Goal: Information Seeking & Learning: Learn about a topic

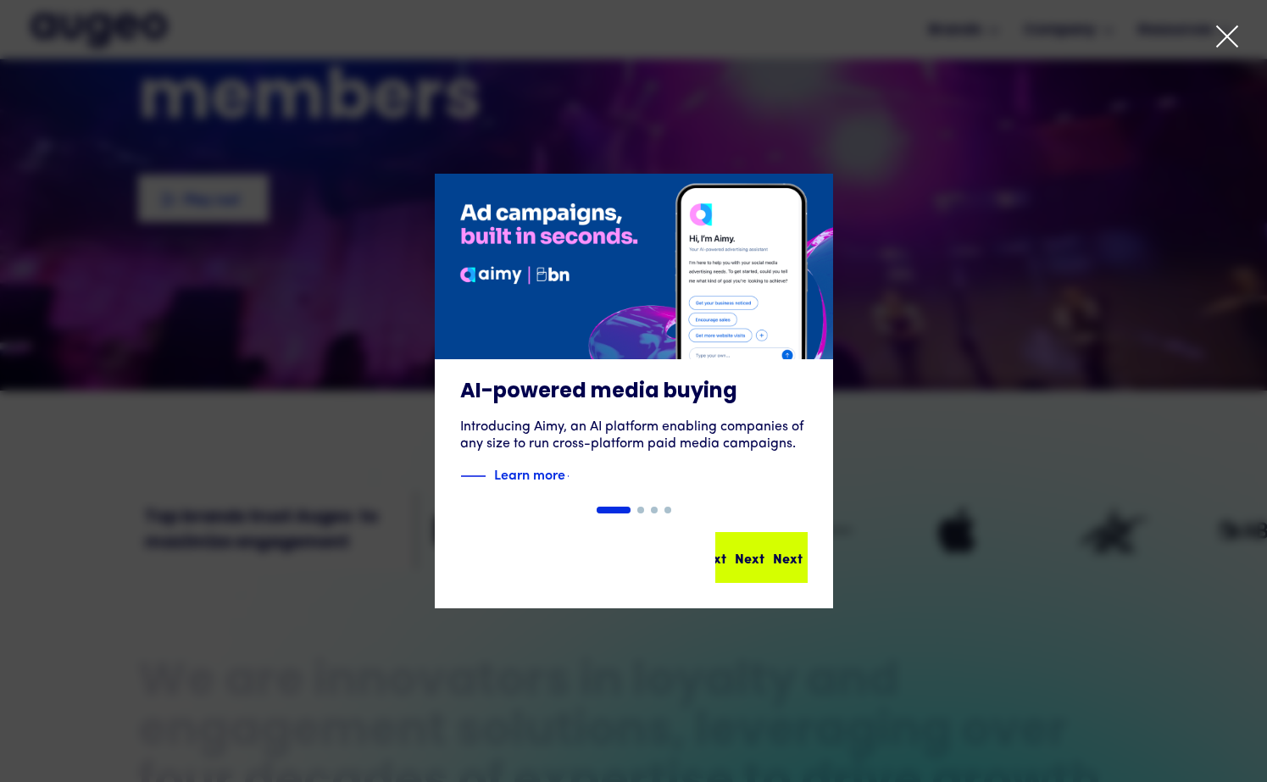
click at [773, 564] on div "Next" at bounding box center [788, 557] width 30 height 20
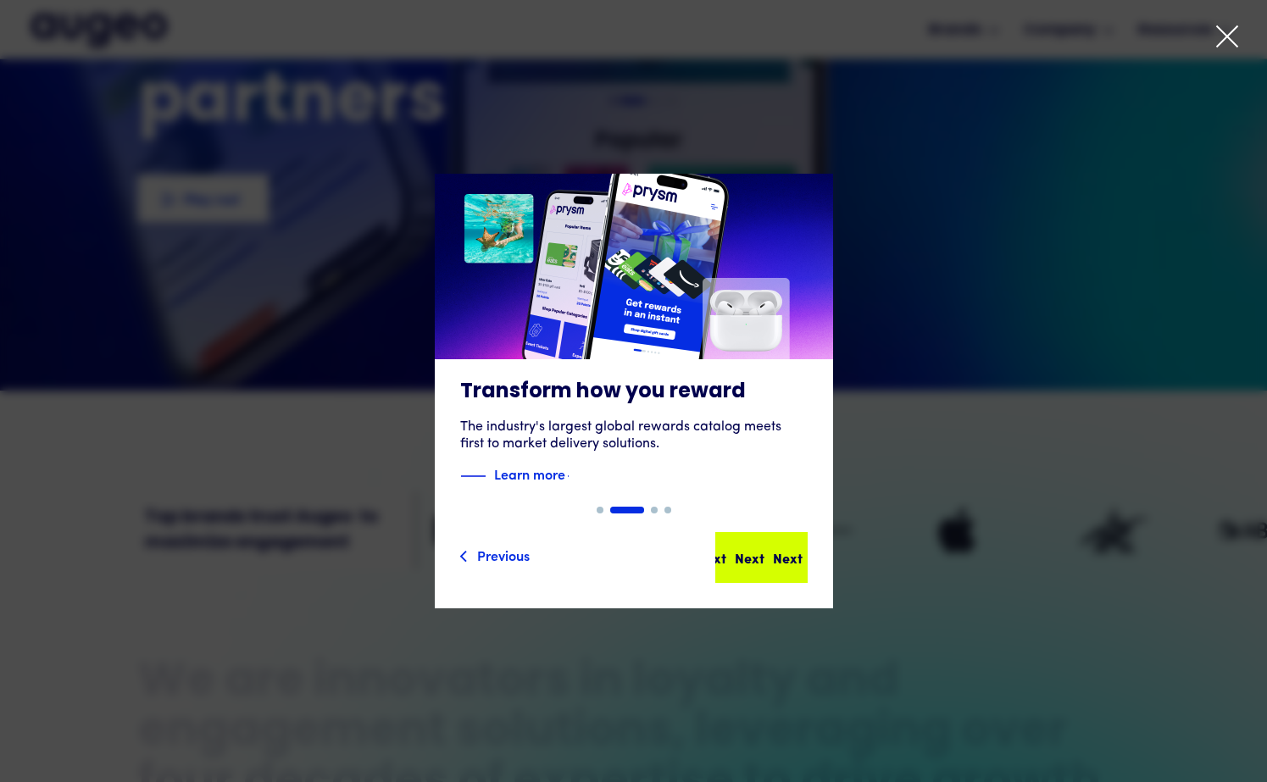
click at [745, 543] on div "Next Next Next Next" at bounding box center [761, 557] width 89 height 47
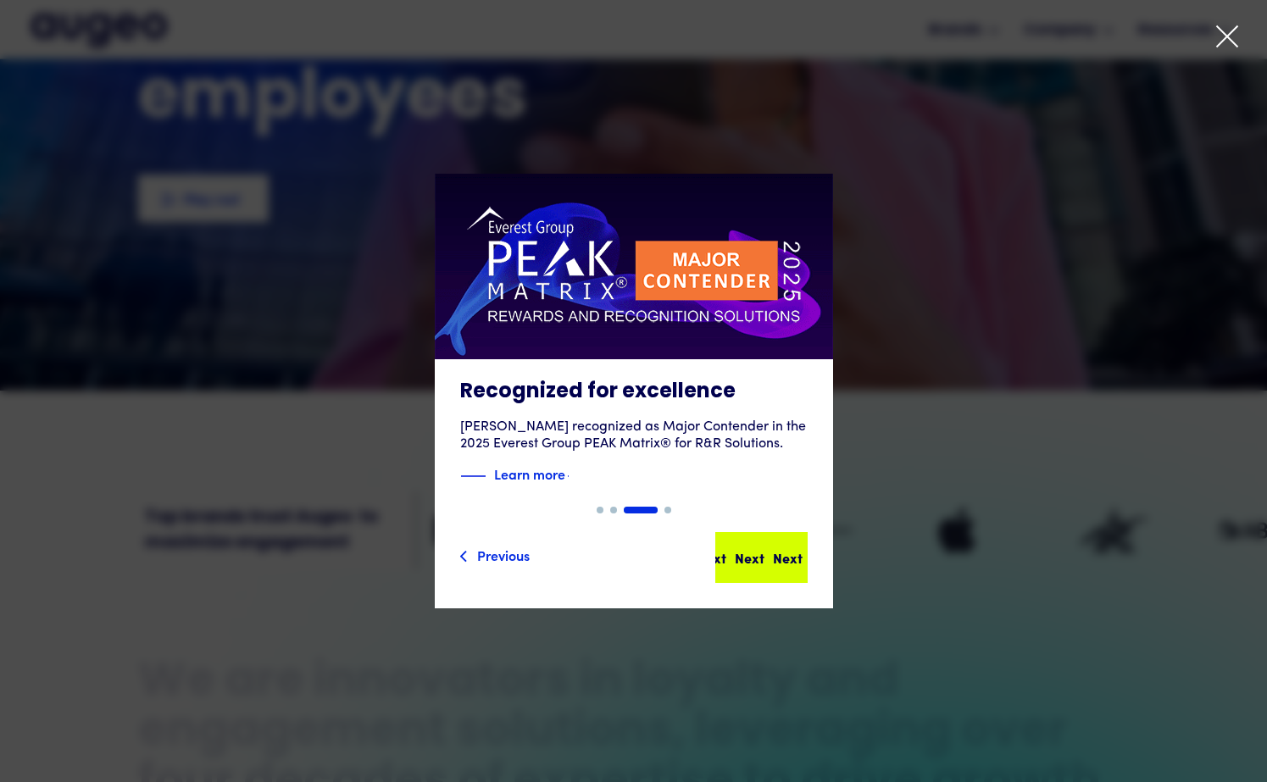
click at [773, 556] on div "Next" at bounding box center [788, 557] width 30 height 20
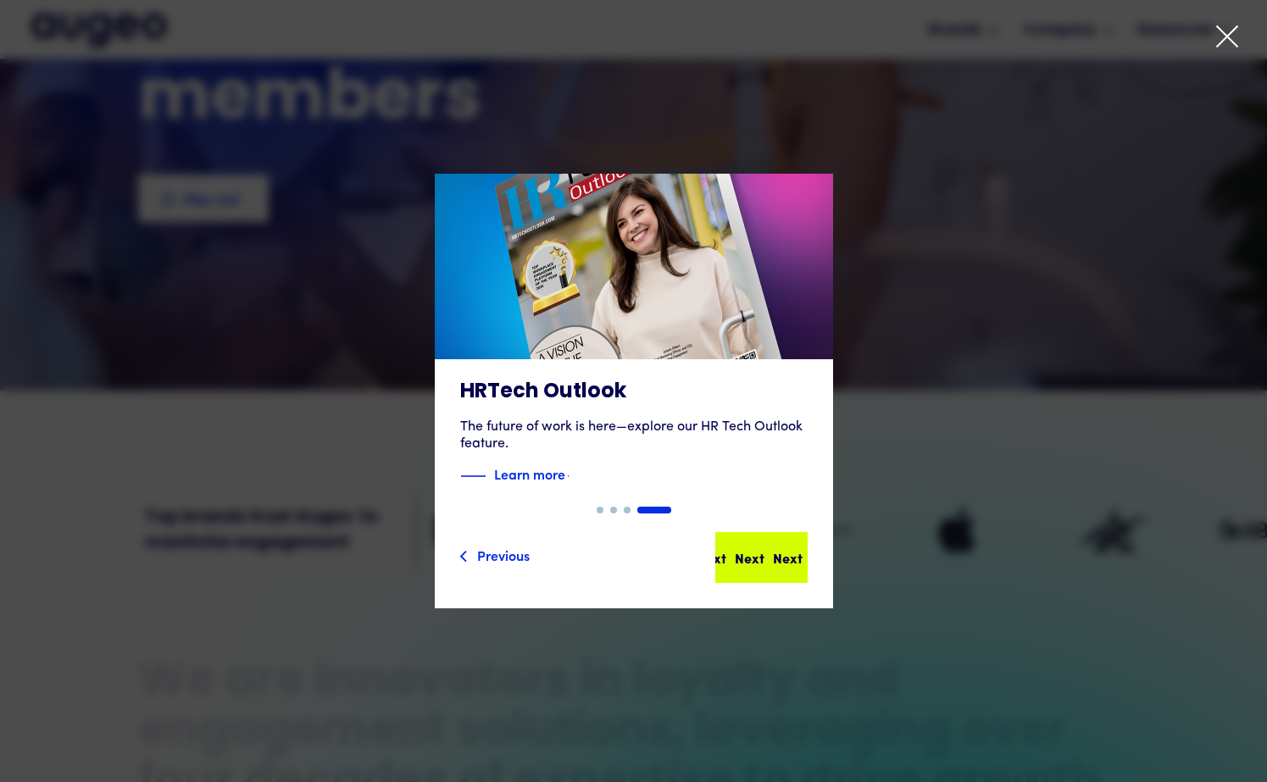
click at [773, 552] on div "Next" at bounding box center [788, 557] width 30 height 20
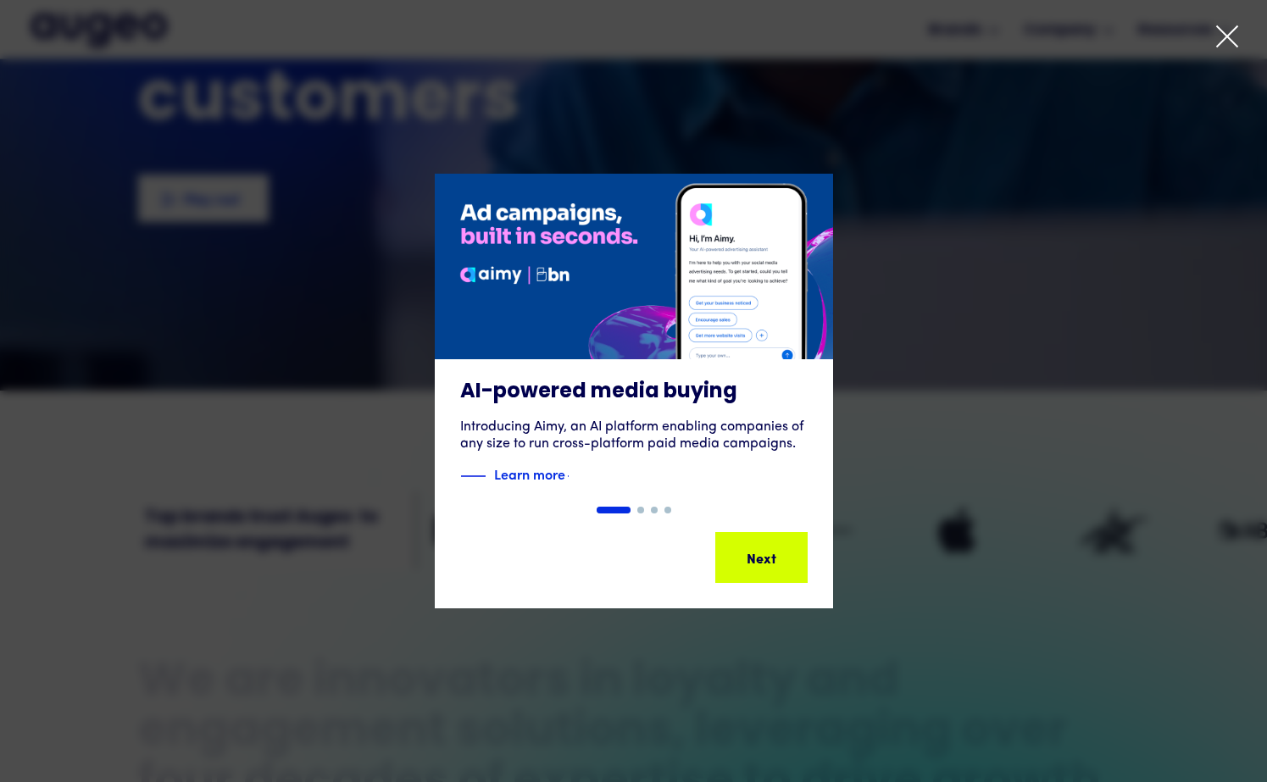
click at [1226, 31] on icon at bounding box center [1226, 36] width 25 height 25
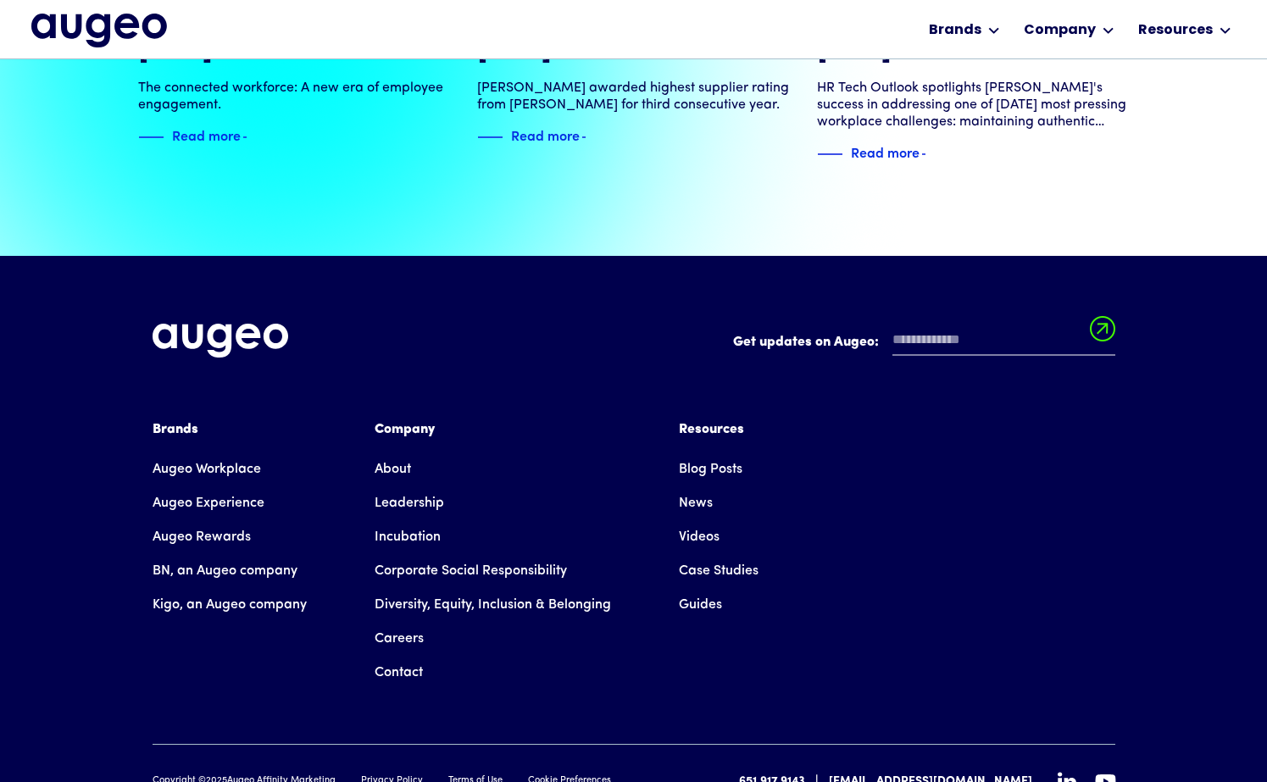
scroll to position [3812, 0]
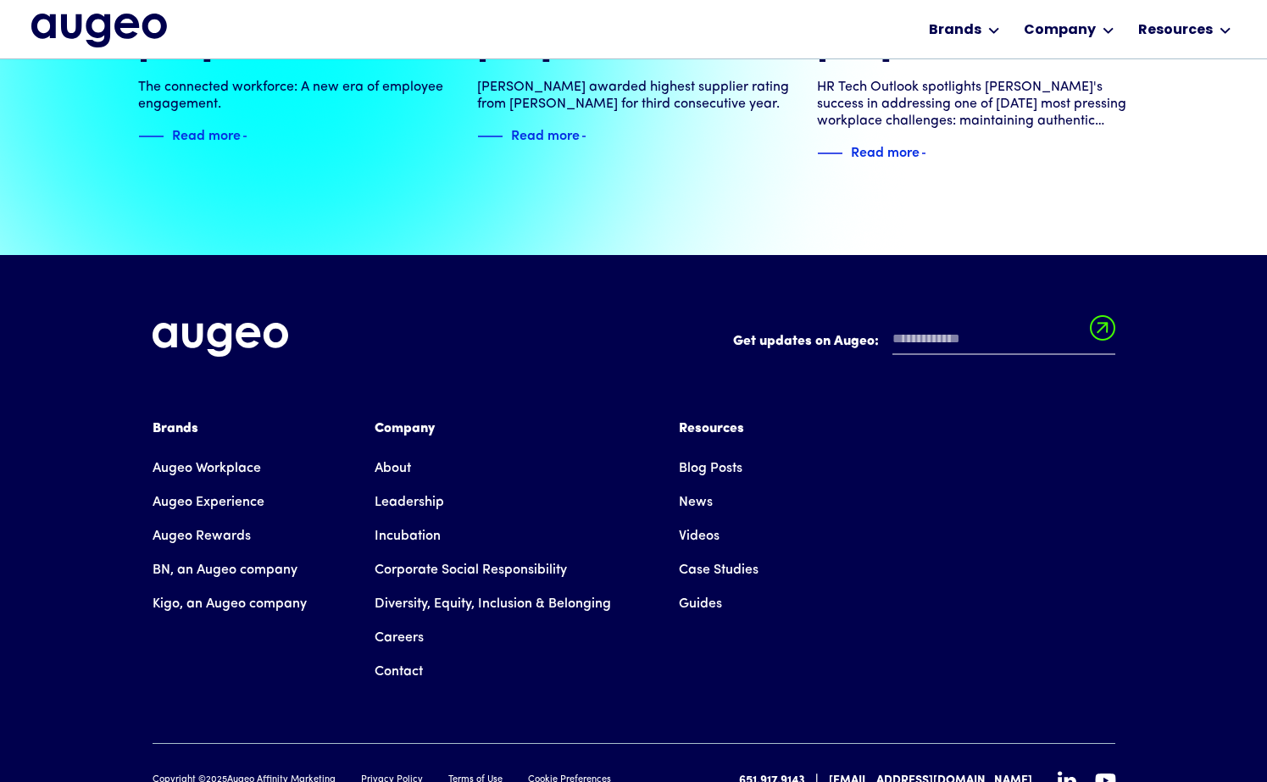
click at [405, 486] on link "Leadership" at bounding box center [409, 503] width 69 height 34
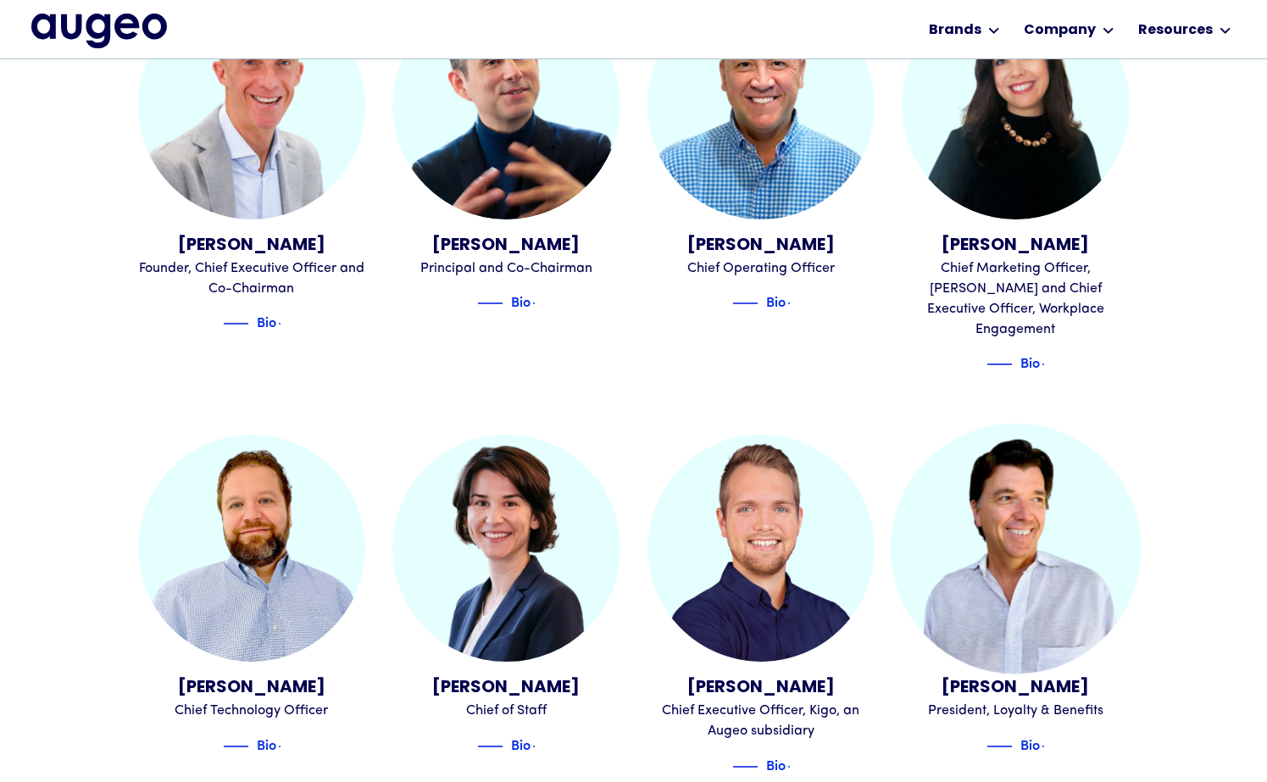
scroll to position [694, 0]
click at [1013, 600] on img at bounding box center [1016, 547] width 250 height 250
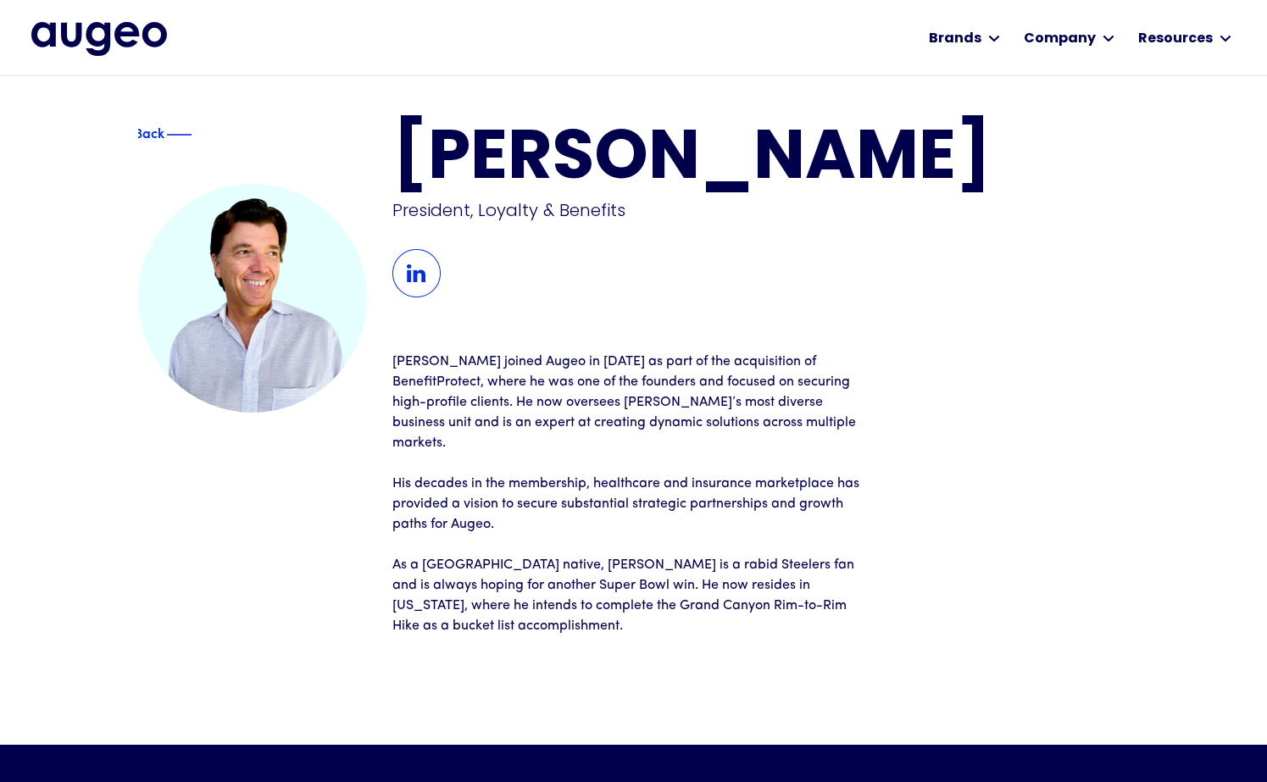
scroll to position [3, 0]
